Goal: Task Accomplishment & Management: Use online tool/utility

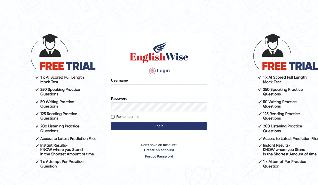
type input "ameerham"
click at [165, 128] on button "Login" at bounding box center [159, 126] width 96 height 8
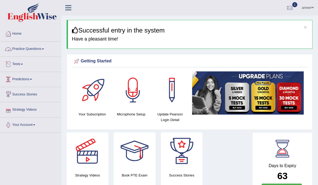
click at [27, 48] on link "Practice Questions" at bounding box center [30, 48] width 61 height 13
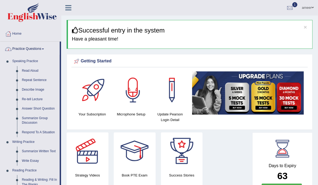
click at [27, 49] on link "Practice Questions" at bounding box center [30, 48] width 60 height 13
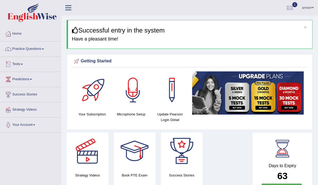
click at [20, 64] on link "Tests" at bounding box center [30, 63] width 61 height 13
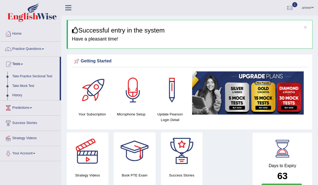
click at [25, 77] on link "Take Practice Sectional Test" at bounding box center [35, 77] width 50 height 10
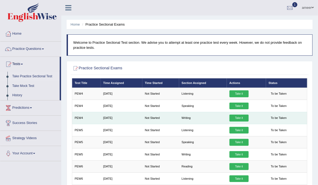
click at [237, 122] on link "Take it" at bounding box center [239, 118] width 19 height 7
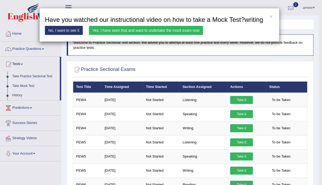
click at [177, 29] on link "Yes, I have seen that and want to undertake the mock exam now" at bounding box center [146, 30] width 114 height 9
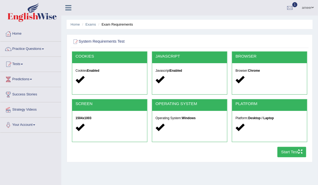
click at [288, 157] on button "Start Test" at bounding box center [292, 152] width 29 height 10
